Goal: Information Seeking & Learning: Learn about a topic

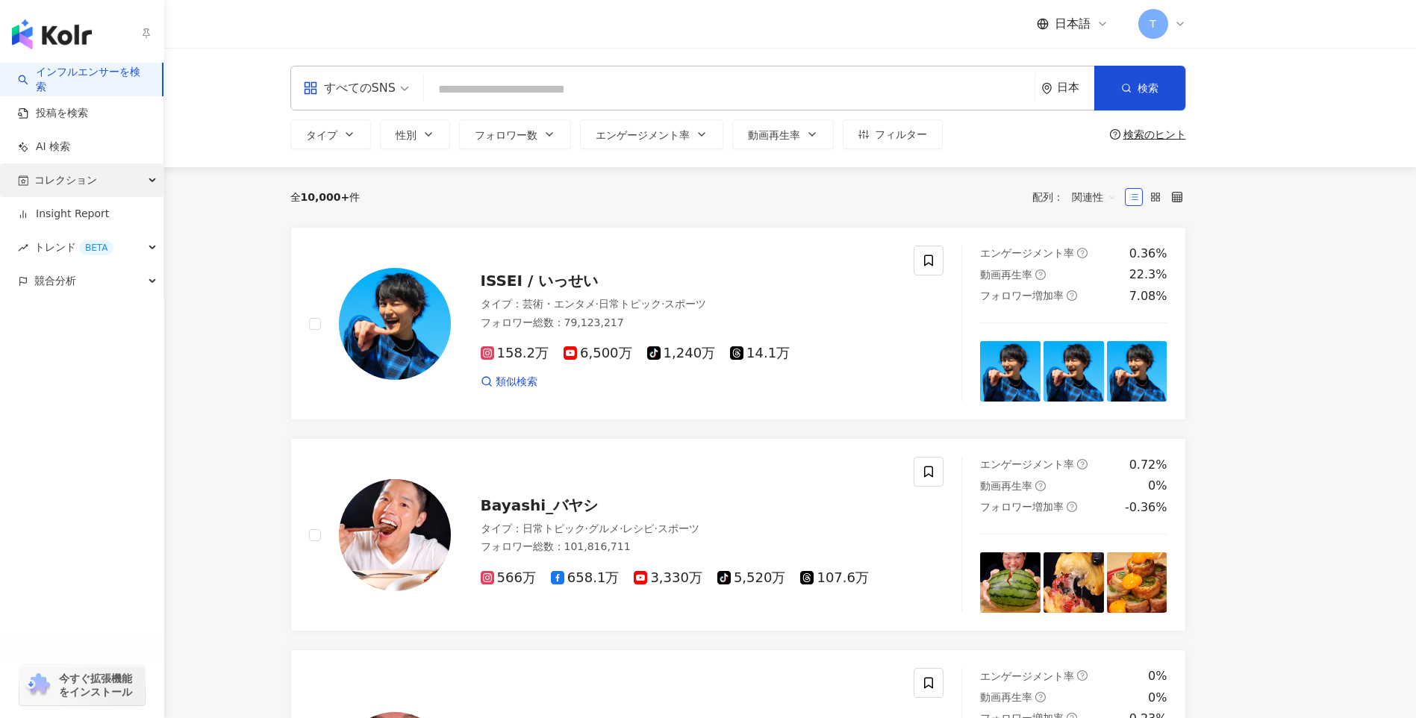
click at [67, 181] on span "コレクション" at bounding box center [65, 180] width 63 height 34
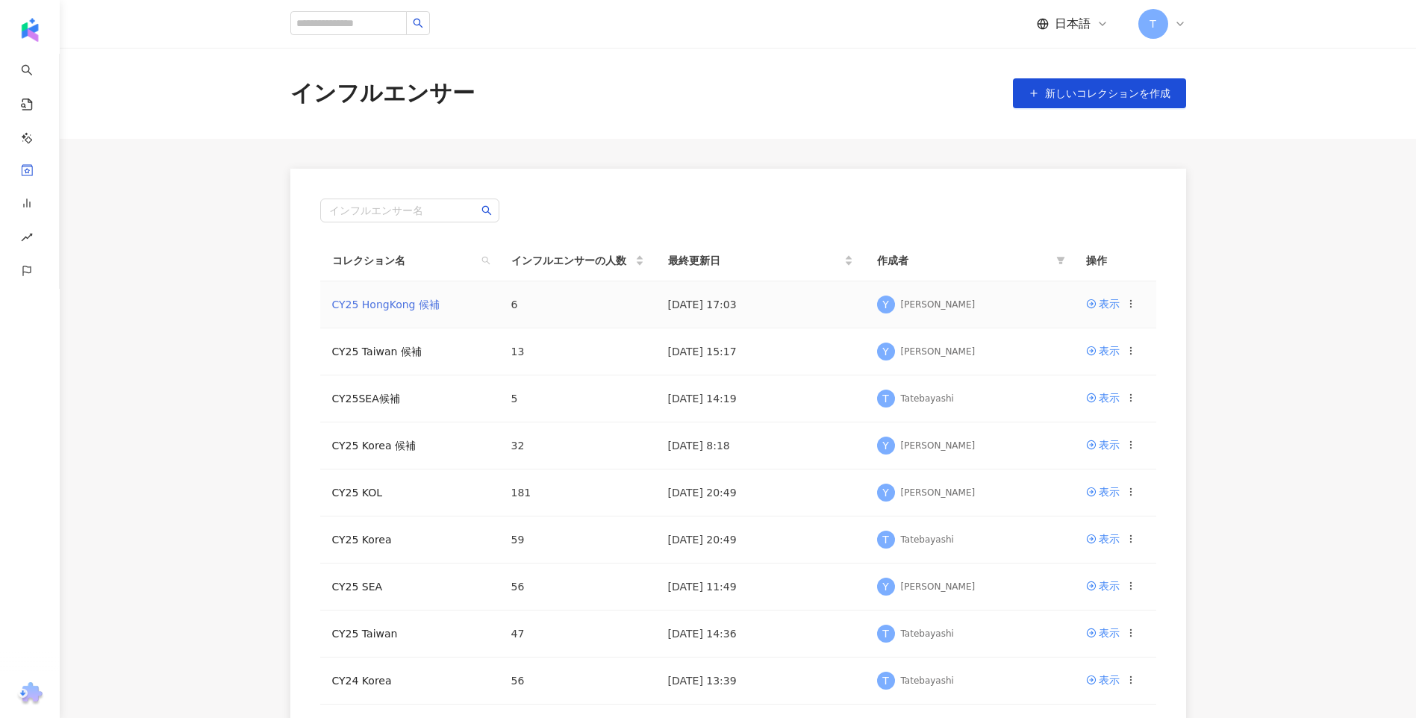
click at [392, 308] on link "CY25 HongKong 候補" at bounding box center [385, 305] width 107 height 12
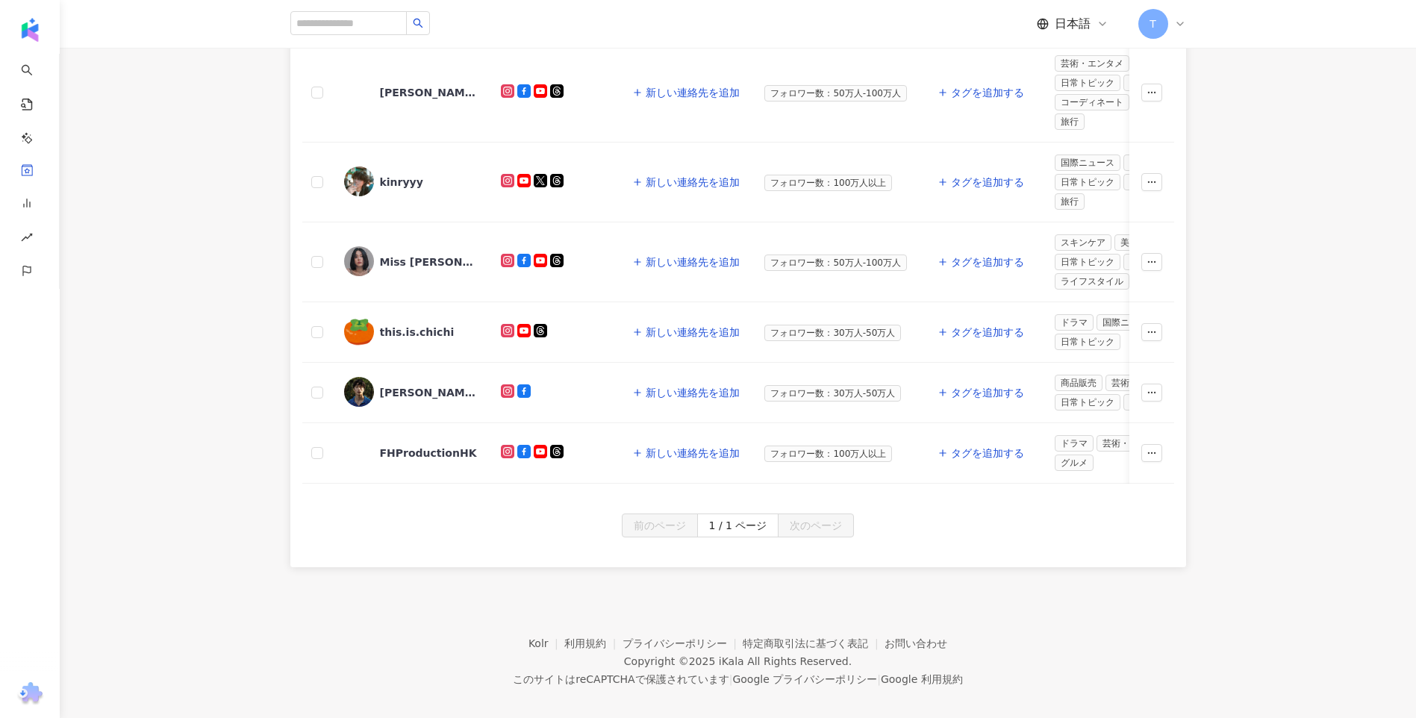
scroll to position [299, 0]
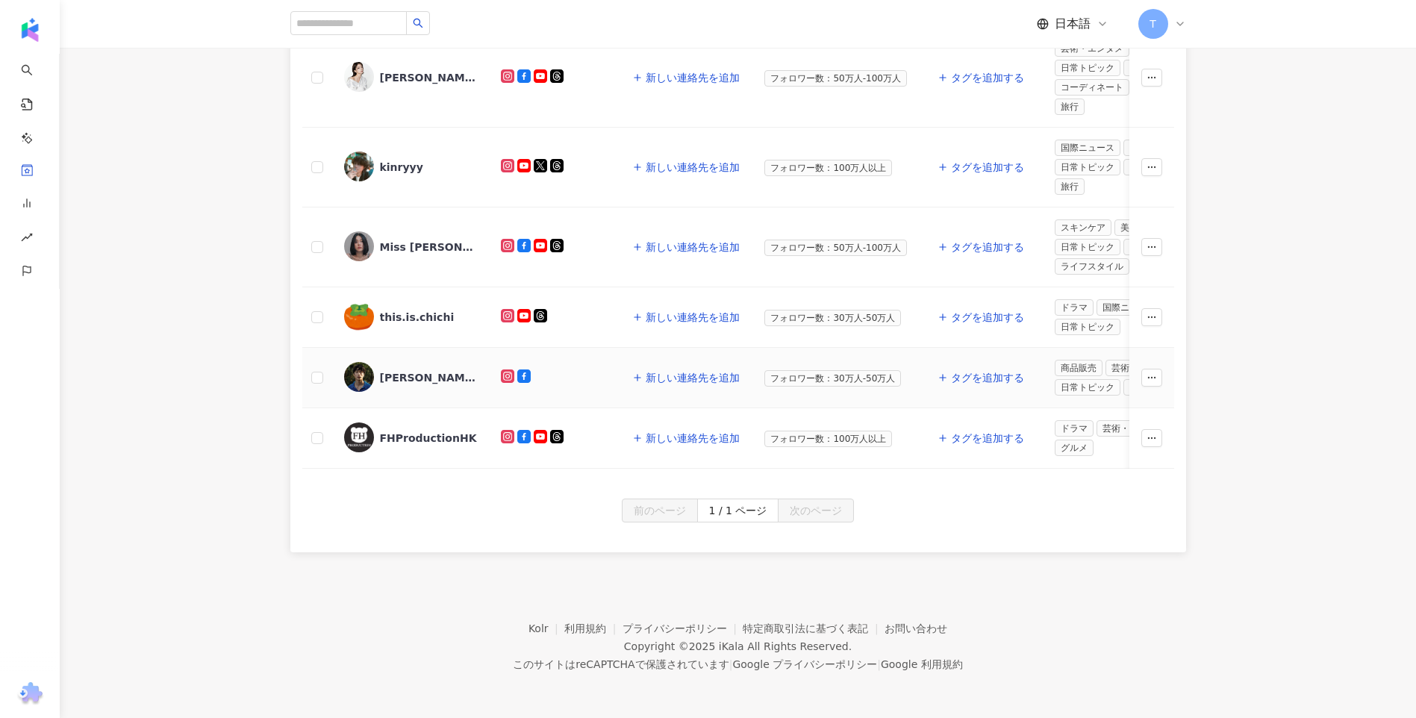
click at [396, 370] on div "[PERSON_NAME]" at bounding box center [428, 377] width 97 height 15
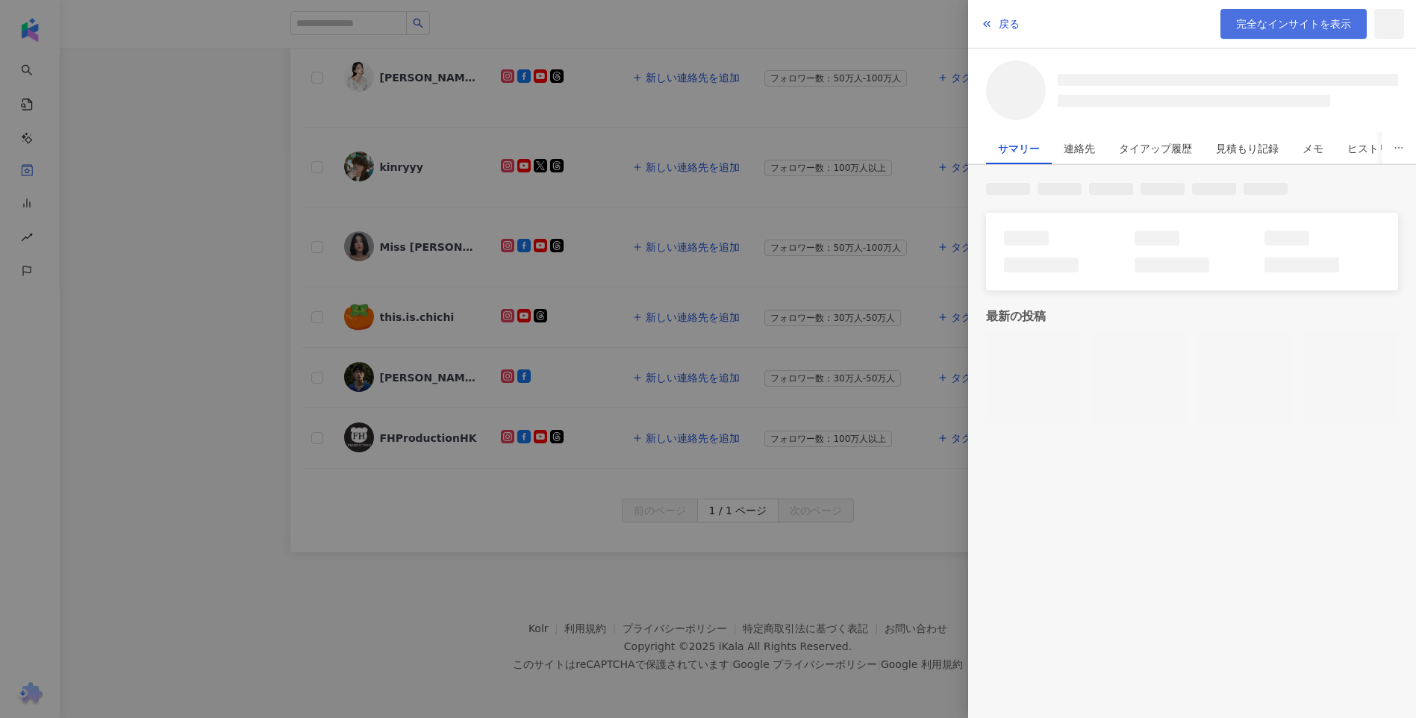
click at [1288, 30] on span "完全なインサイトを表示" at bounding box center [1293, 24] width 115 height 12
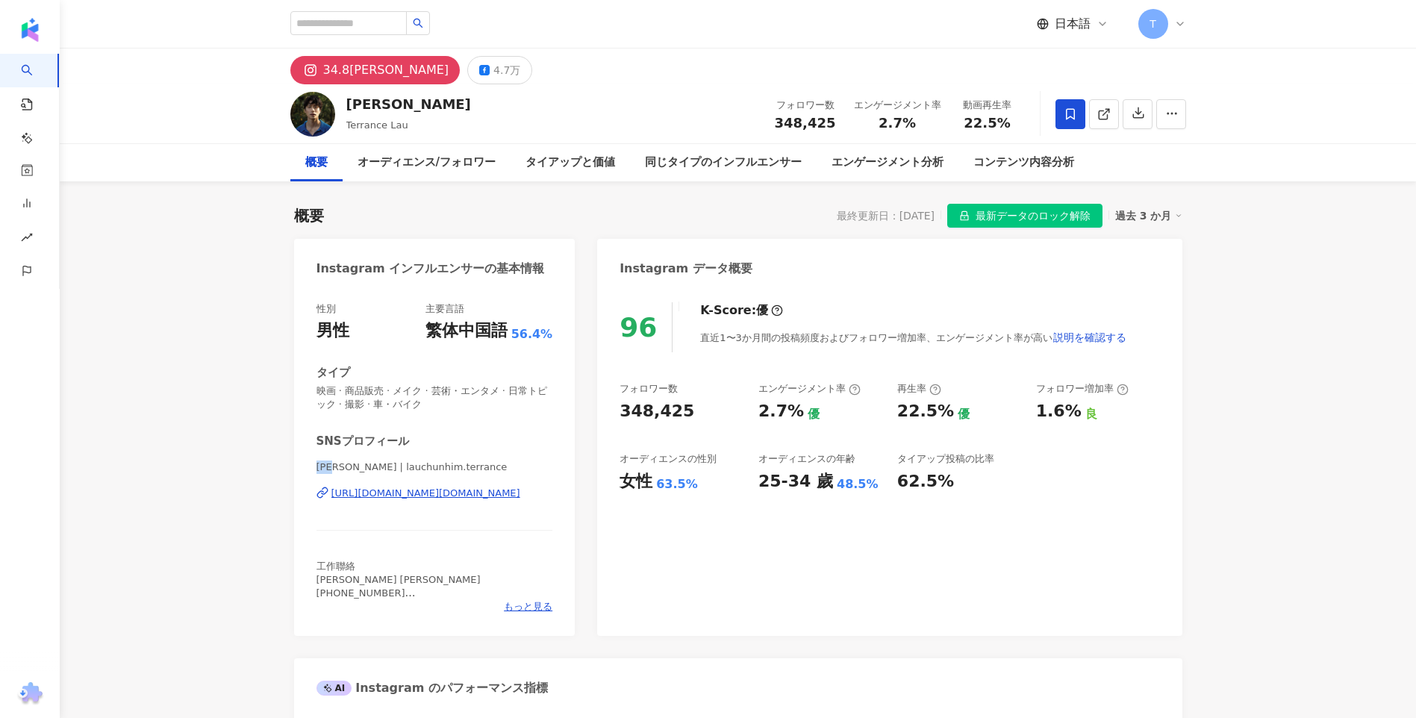
drag, startPoint x: 316, startPoint y: 469, endPoint x: 344, endPoint y: 468, distance: 28.4
click at [344, 468] on span "[PERSON_NAME] | lauchunhim.terrance" at bounding box center [434, 467] width 237 height 13
copy span "[PERSON_NAME]"
